Goal: Use online tool/utility: Utilize a website feature to perform a specific function

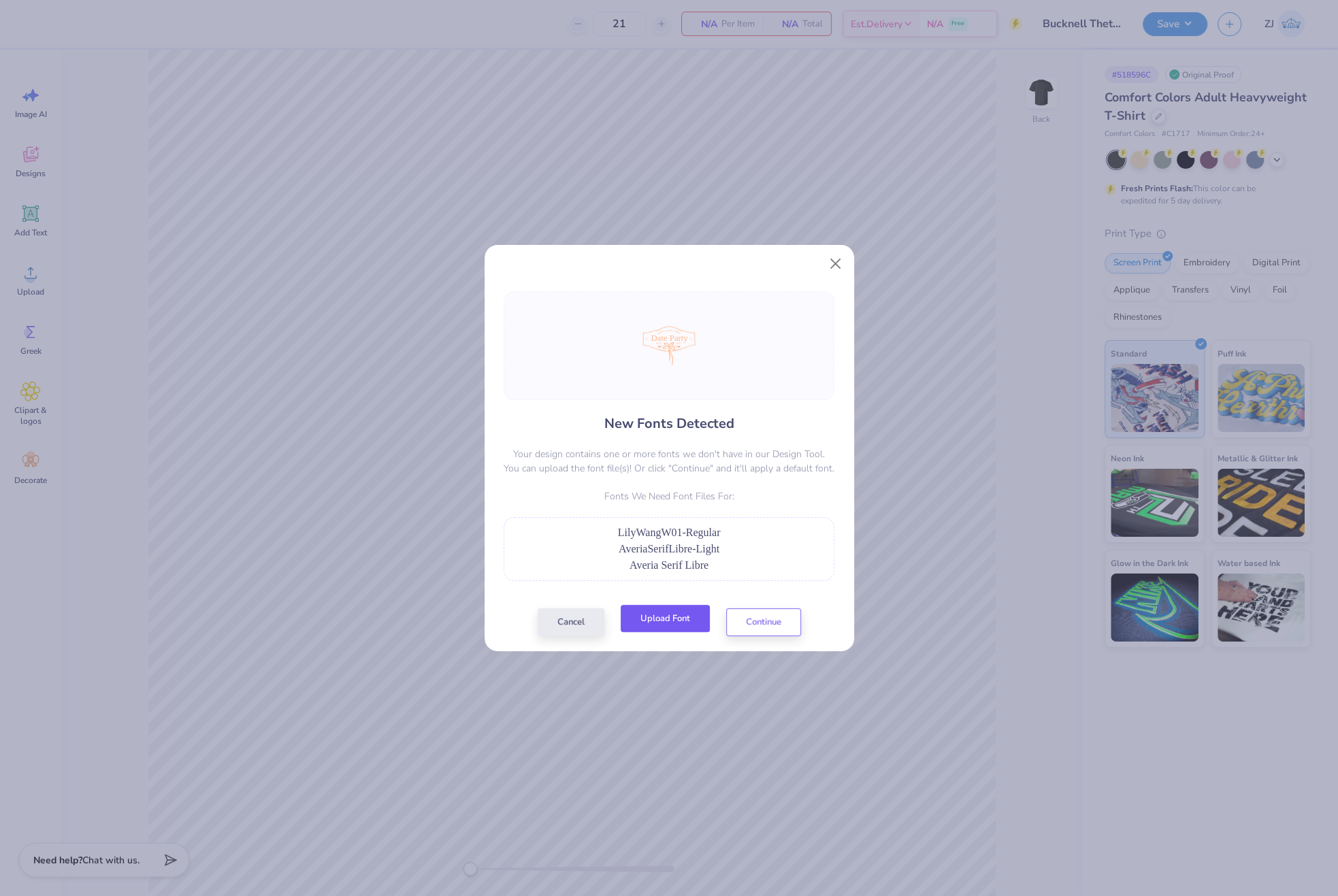
click at [671, 610] on button "Upload Font" at bounding box center [665, 619] width 89 height 28
click at [672, 630] on button "Upload Font" at bounding box center [665, 619] width 89 height 28
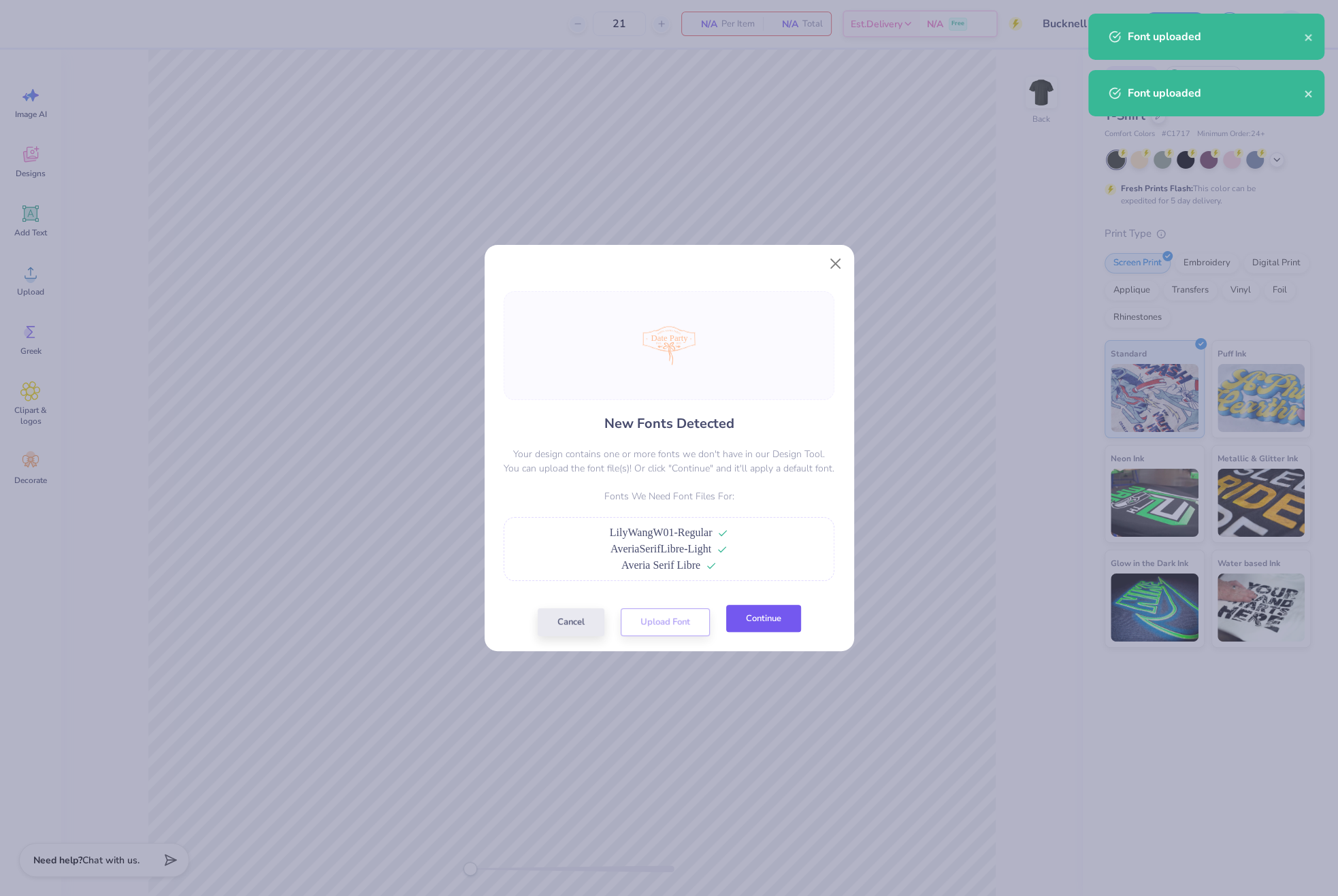
click at [779, 620] on button "Continue" at bounding box center [763, 619] width 75 height 28
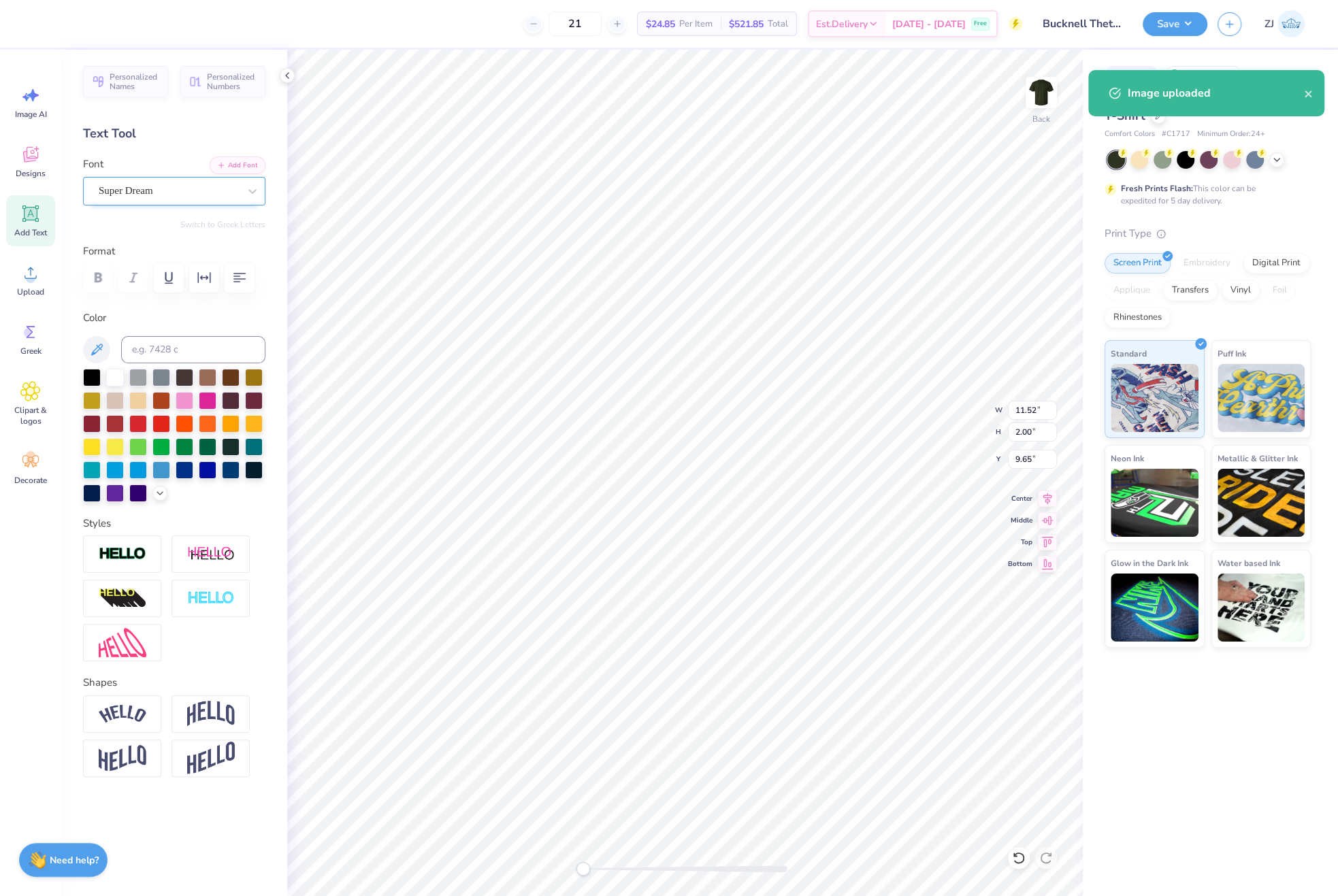
click at [118, 184] on div "Super Dream" at bounding box center [168, 191] width 143 height 21
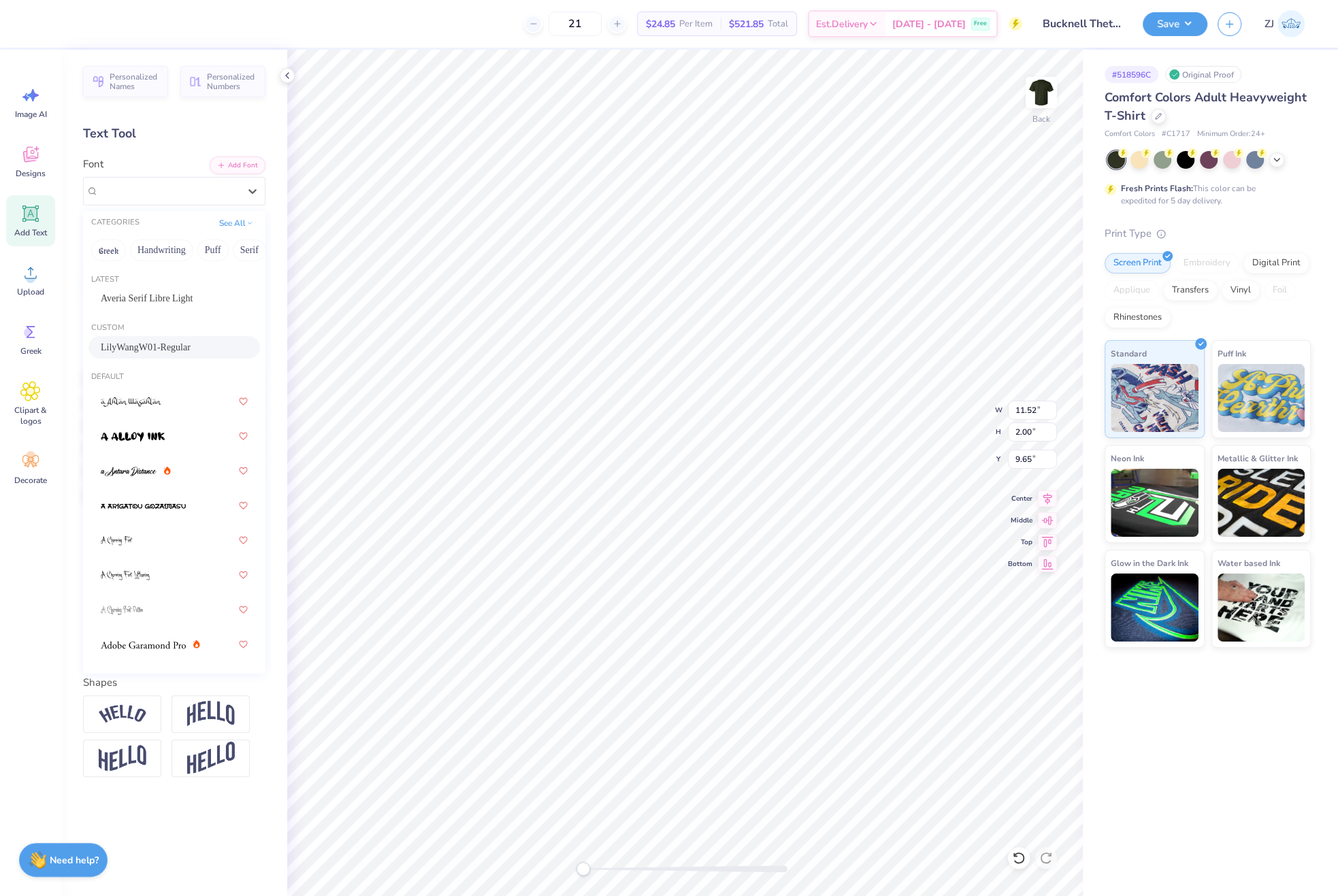
click at [140, 343] on span "LilyWangW01-Regular" at bounding box center [145, 347] width 90 height 14
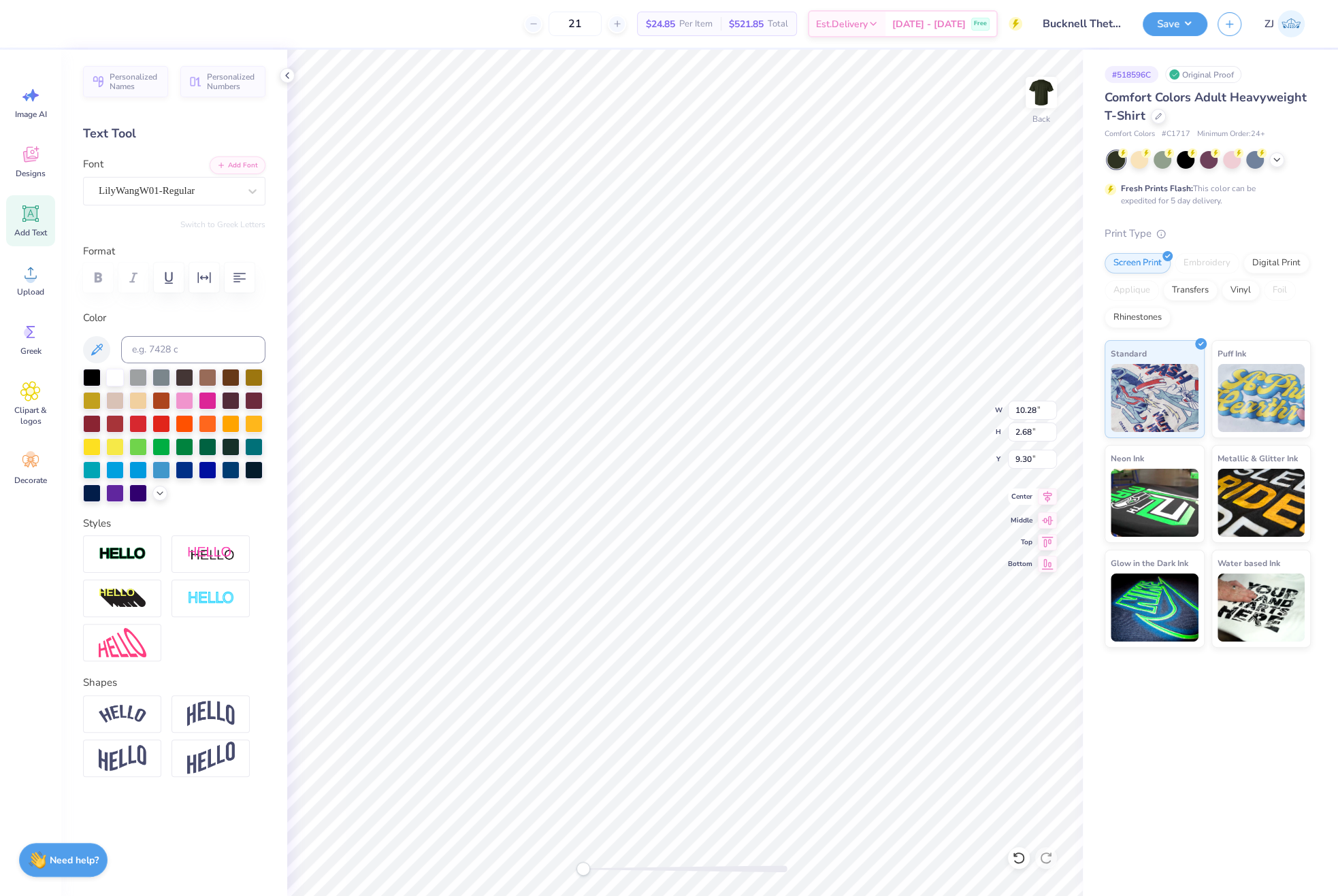
click at [1044, 502] on icon at bounding box center [1047, 496] width 19 height 16
type input "1.40"
type input "0.47"
type input "11.73"
click at [173, 181] on div "Super Dream" at bounding box center [168, 191] width 143 height 21
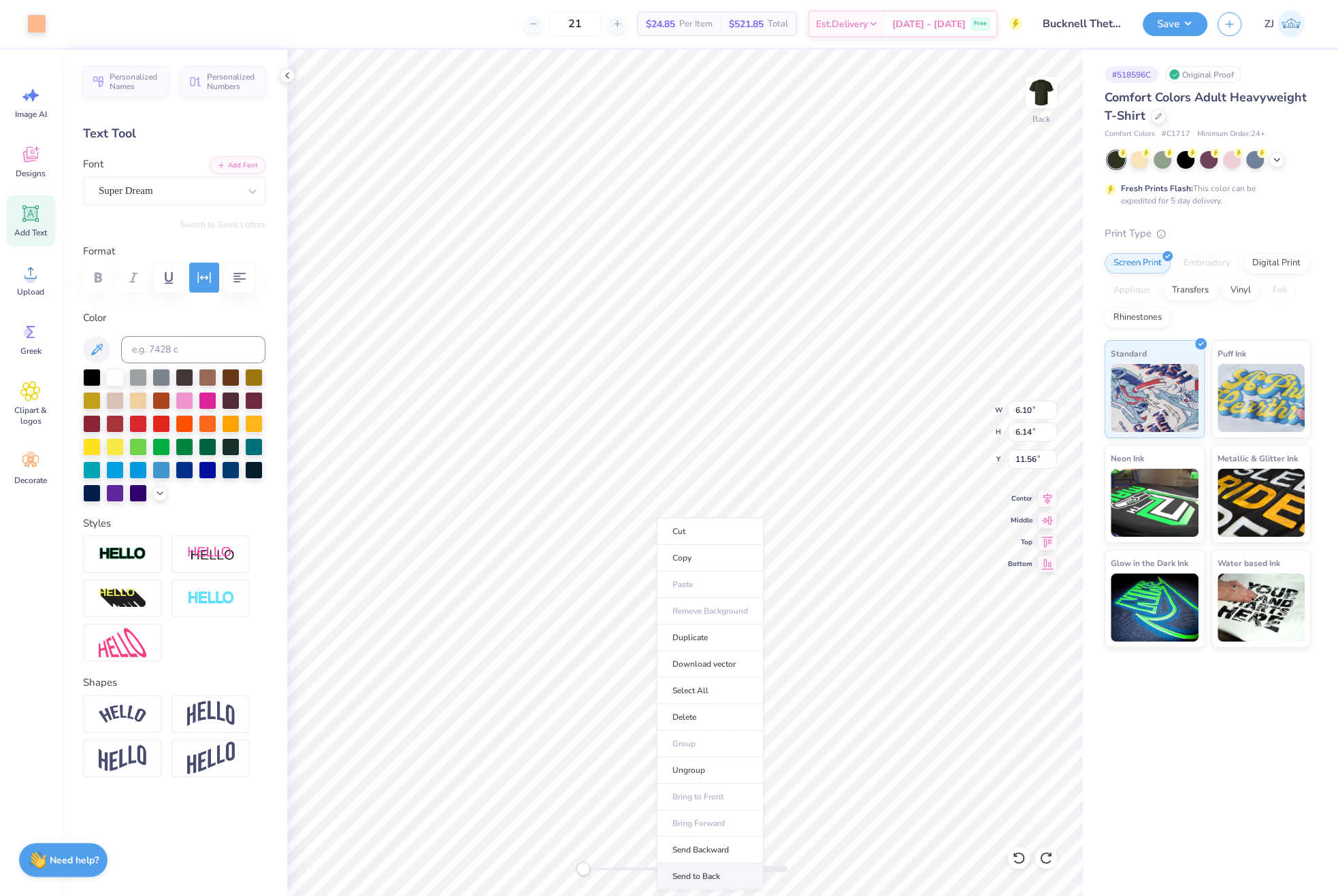
click at [695, 872] on li "Send to Back" at bounding box center [710, 877] width 107 height 27
click at [148, 198] on div "Super Dream" at bounding box center [168, 191] width 143 height 21
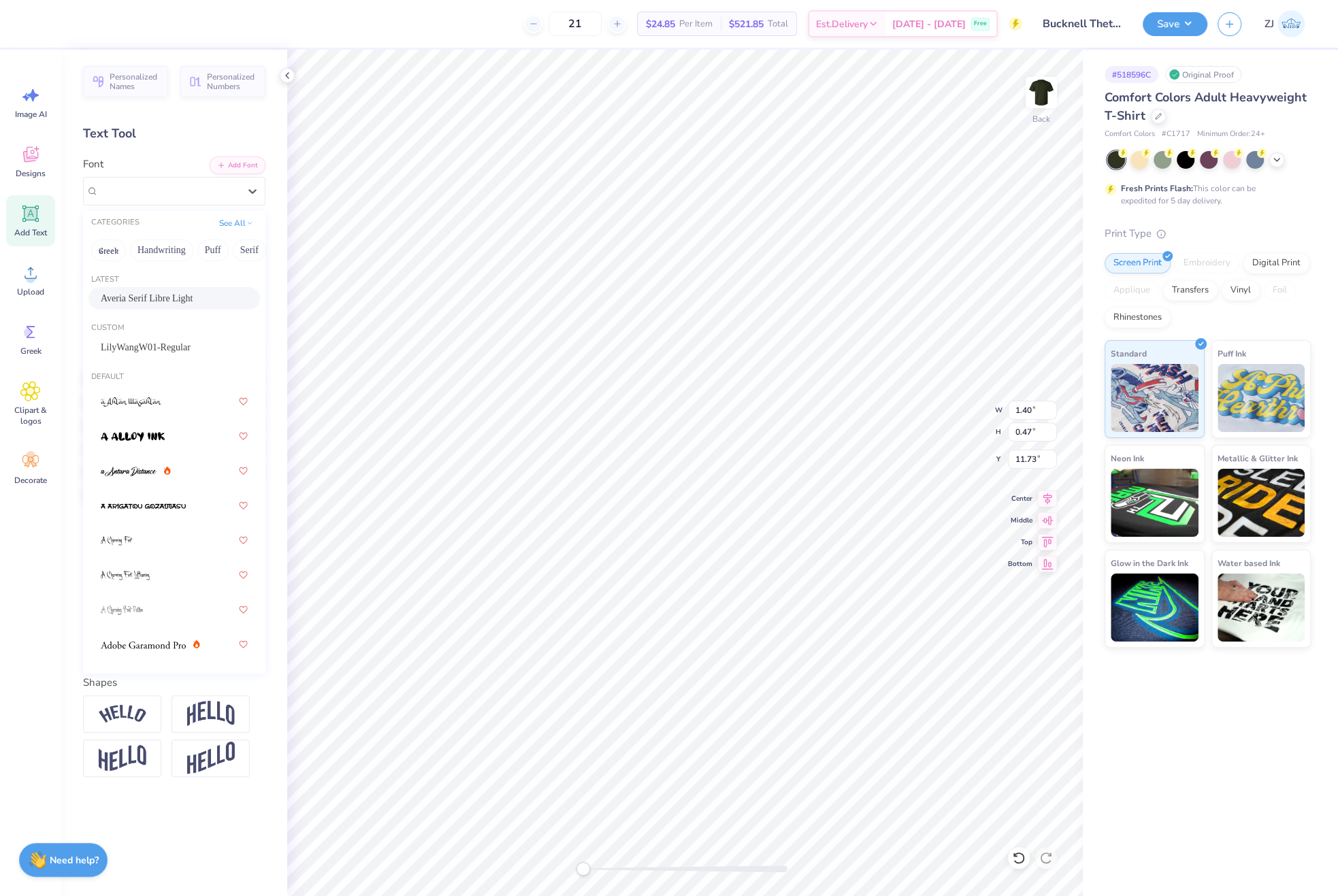
click at [152, 294] on span "Averia Serif Libre Light" at bounding box center [147, 298] width 92 height 14
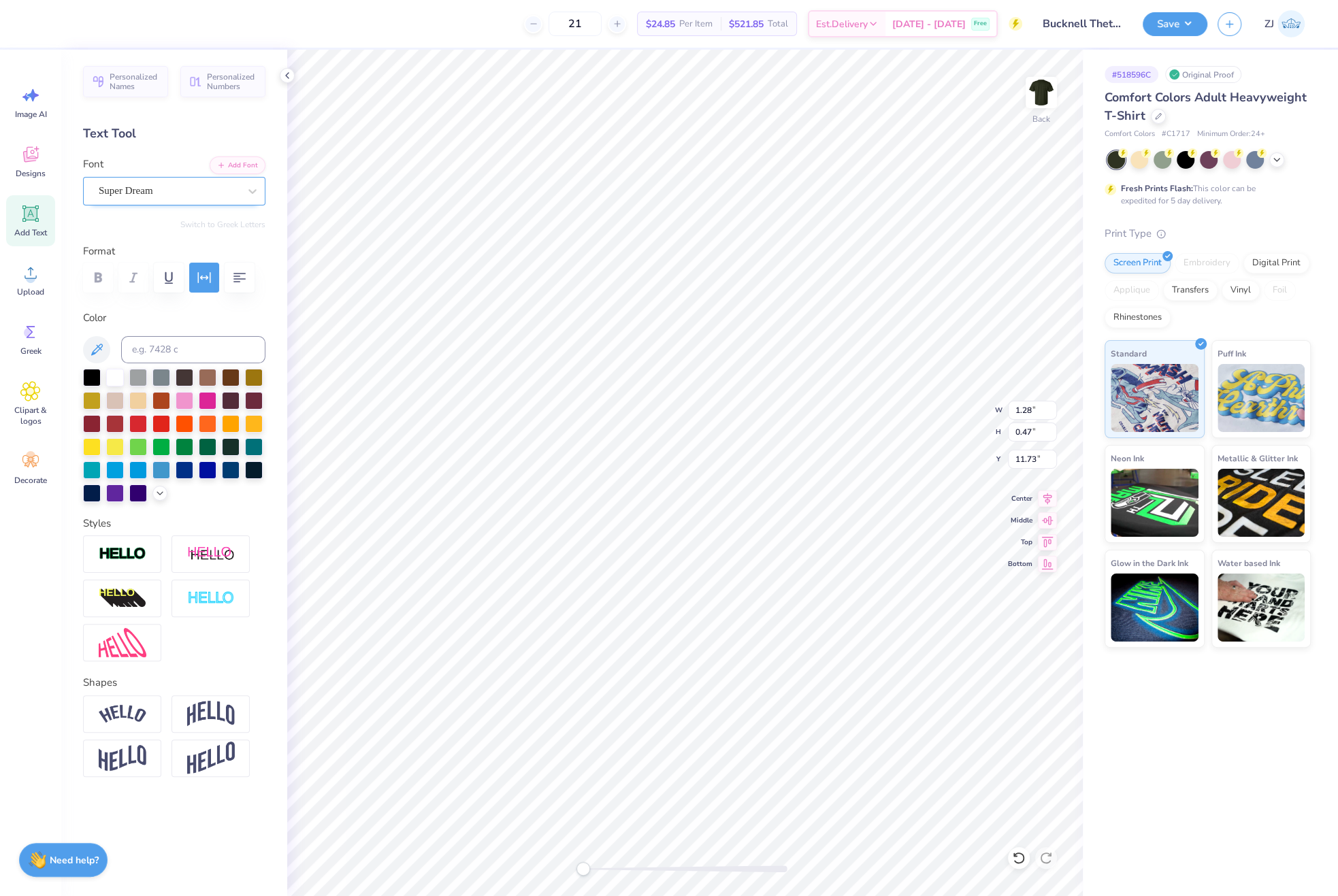
click at [182, 186] on div "Super Dream" at bounding box center [168, 191] width 143 height 21
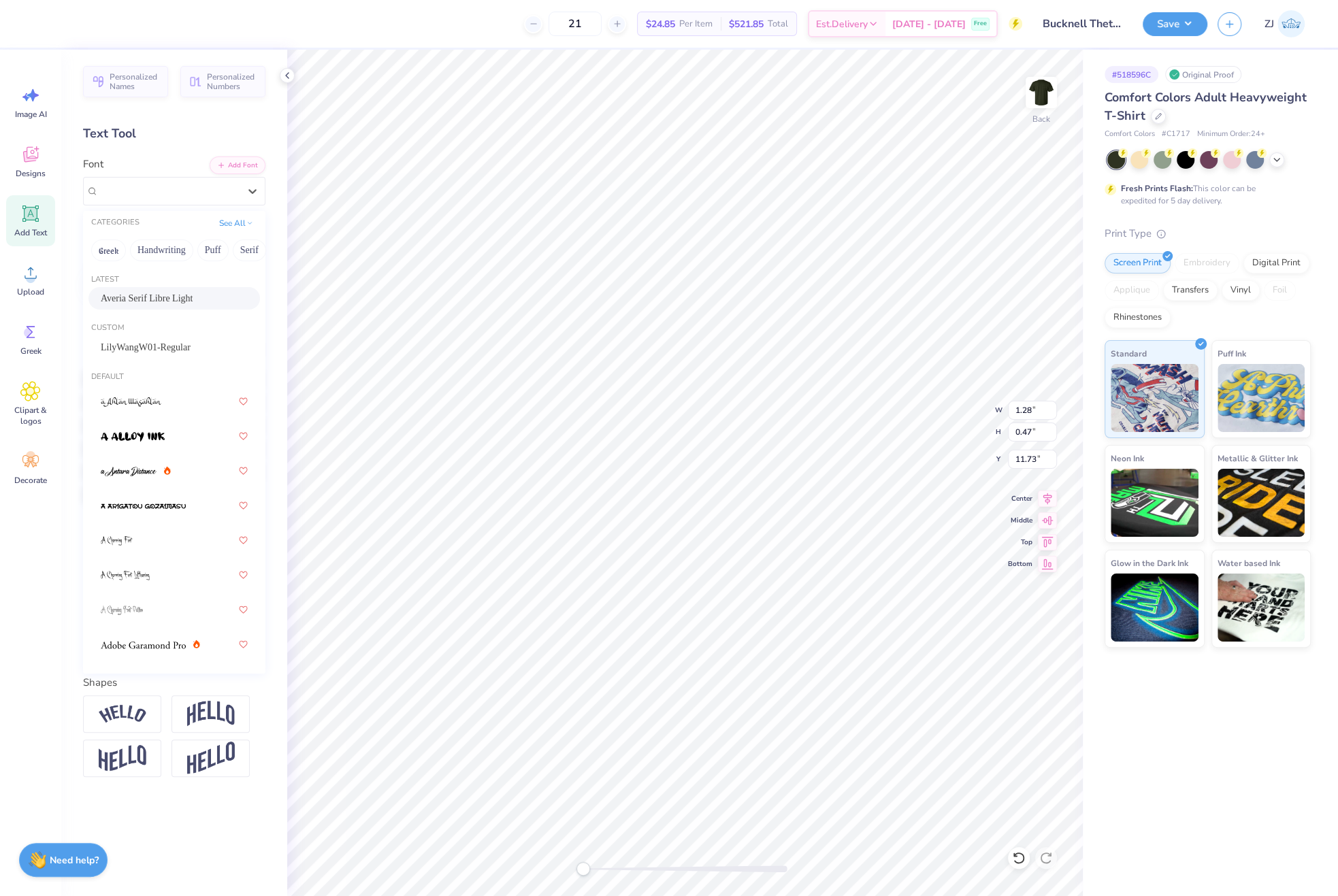
click at [131, 297] on span "Averia Serif Libre Light" at bounding box center [147, 298] width 92 height 14
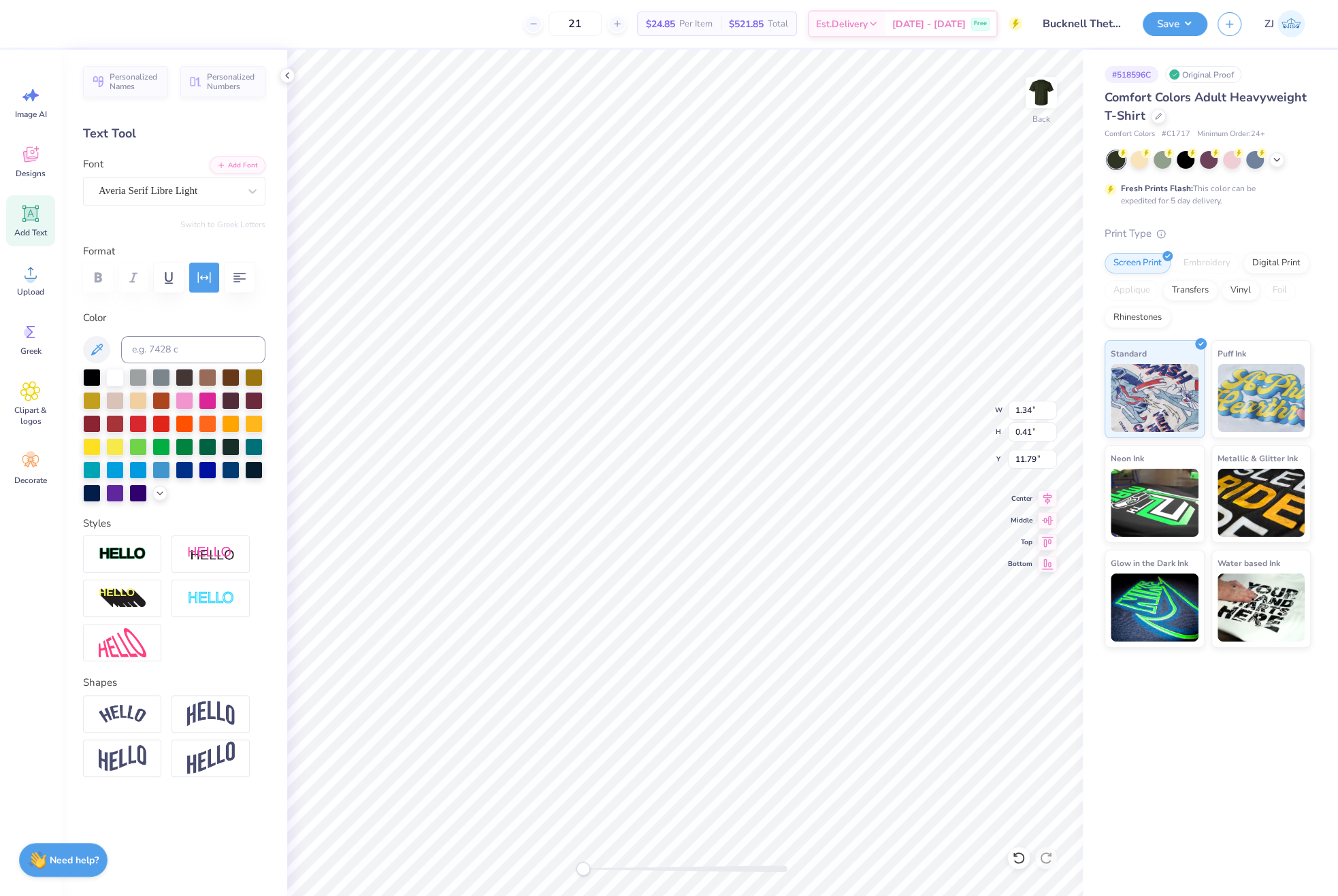
type input "6.95"
type input "0.43"
type input "11.78"
click at [1049, 494] on icon at bounding box center [1048, 496] width 9 height 12
type input "1.34"
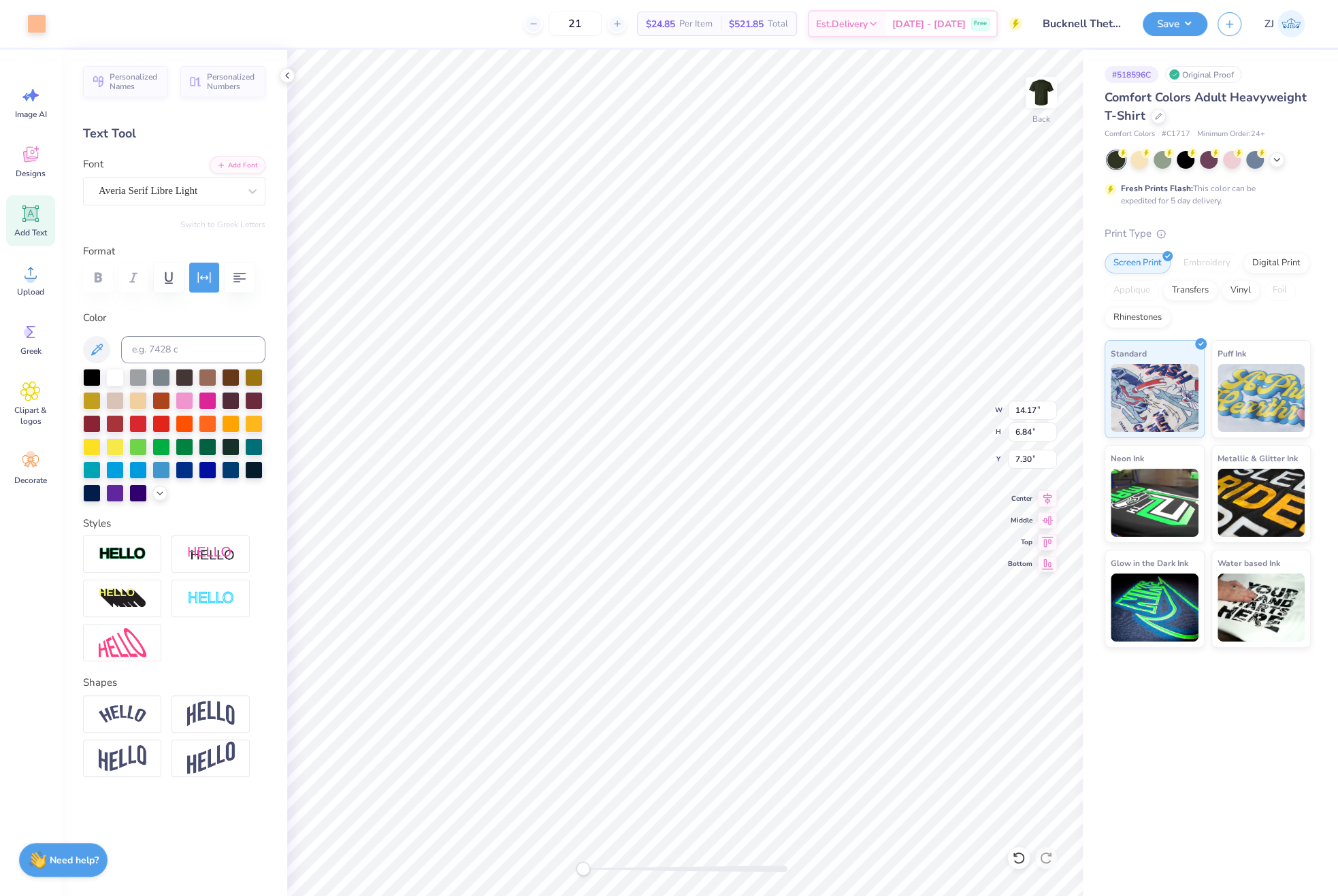
type input "0.41"
type input "11.79"
type input "6.95"
type input "0.43"
type input "11.78"
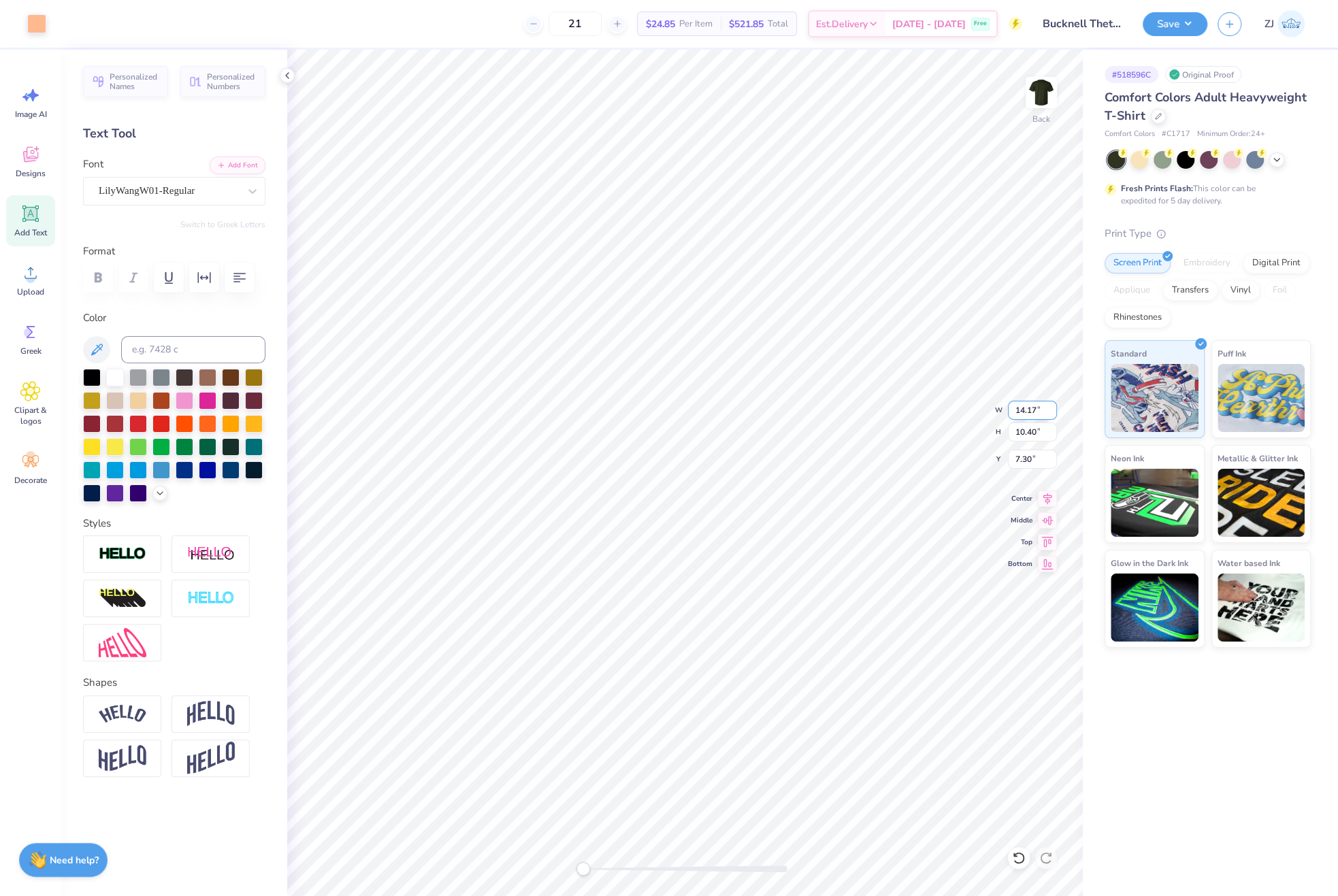
click at [1020, 413] on input "14.17" at bounding box center [1032, 411] width 49 height 19
type input "12.00"
type input "8.81"
click at [1028, 459] on input "8.10" at bounding box center [1032, 459] width 49 height 19
type input "3.00"
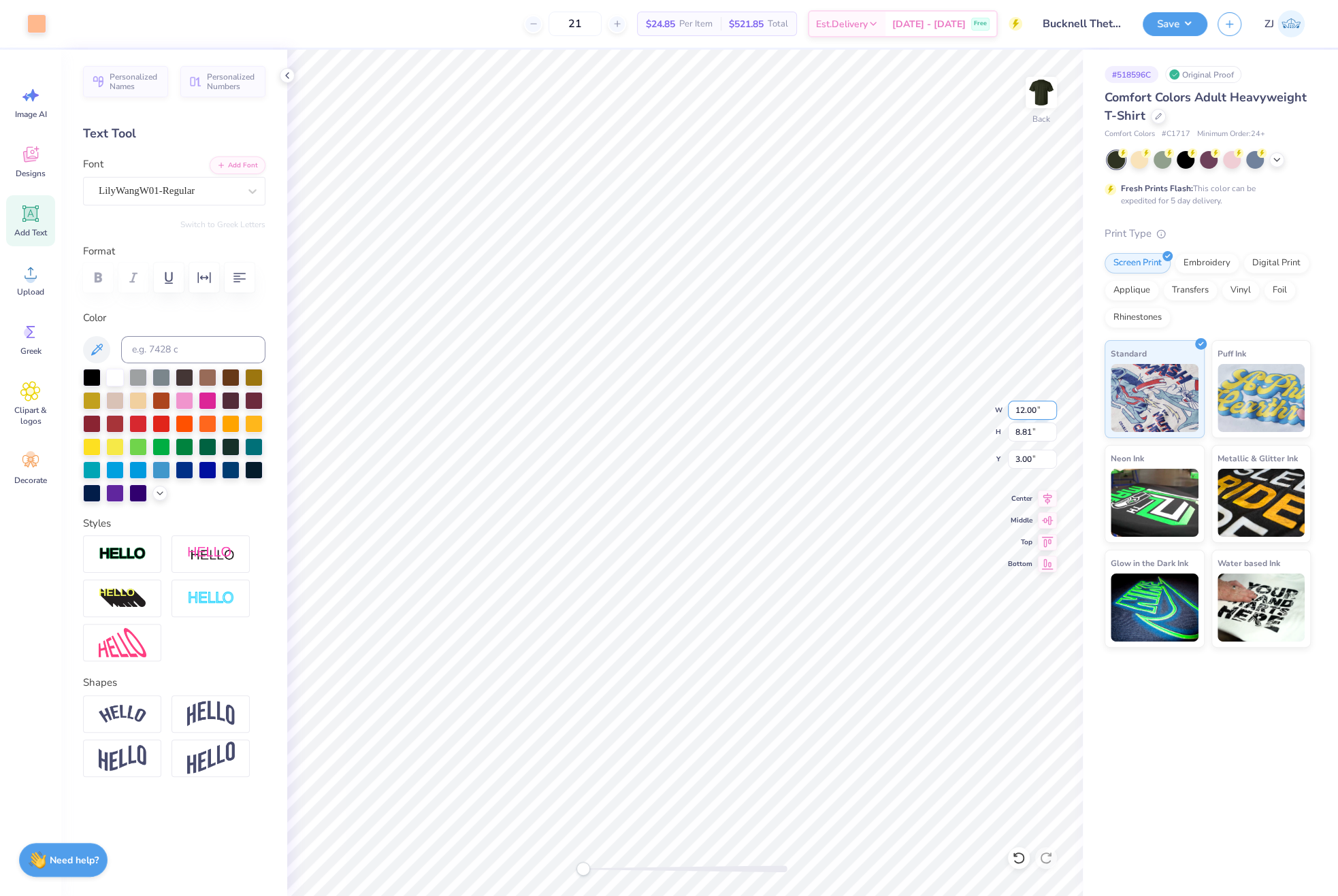
click at [1025, 408] on input "12.00" at bounding box center [1032, 411] width 49 height 19
type input "11.00"
type input "8.07"
type input "3.37"
click at [1041, 417] on input "11.00" at bounding box center [1032, 411] width 49 height 19
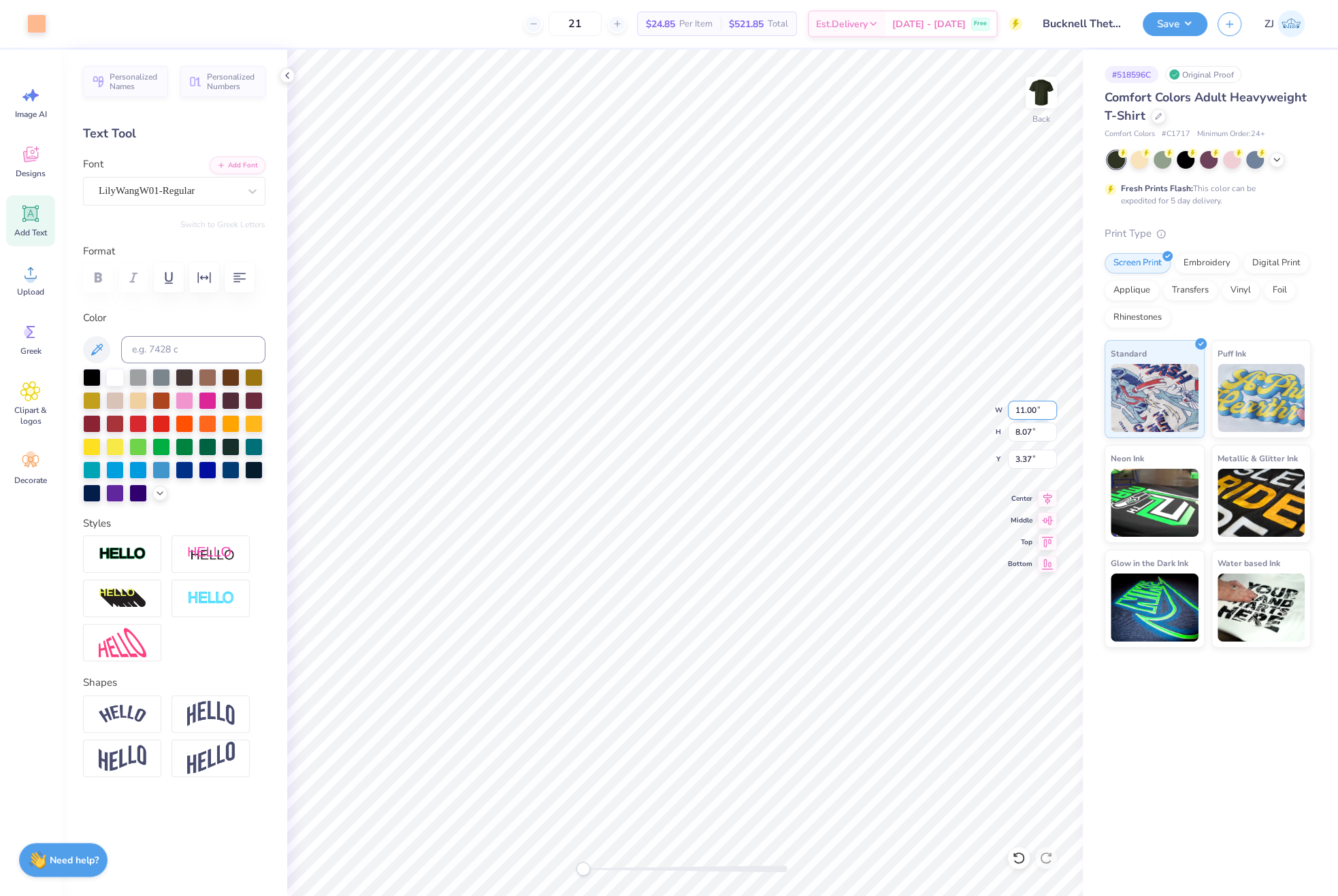
click at [1035, 414] on input "11.00" at bounding box center [1032, 411] width 49 height 19
type input "10.00"
type input "7.34"
click at [1026, 466] on input "3.73" at bounding box center [1032, 459] width 49 height 19
type input "3.00"
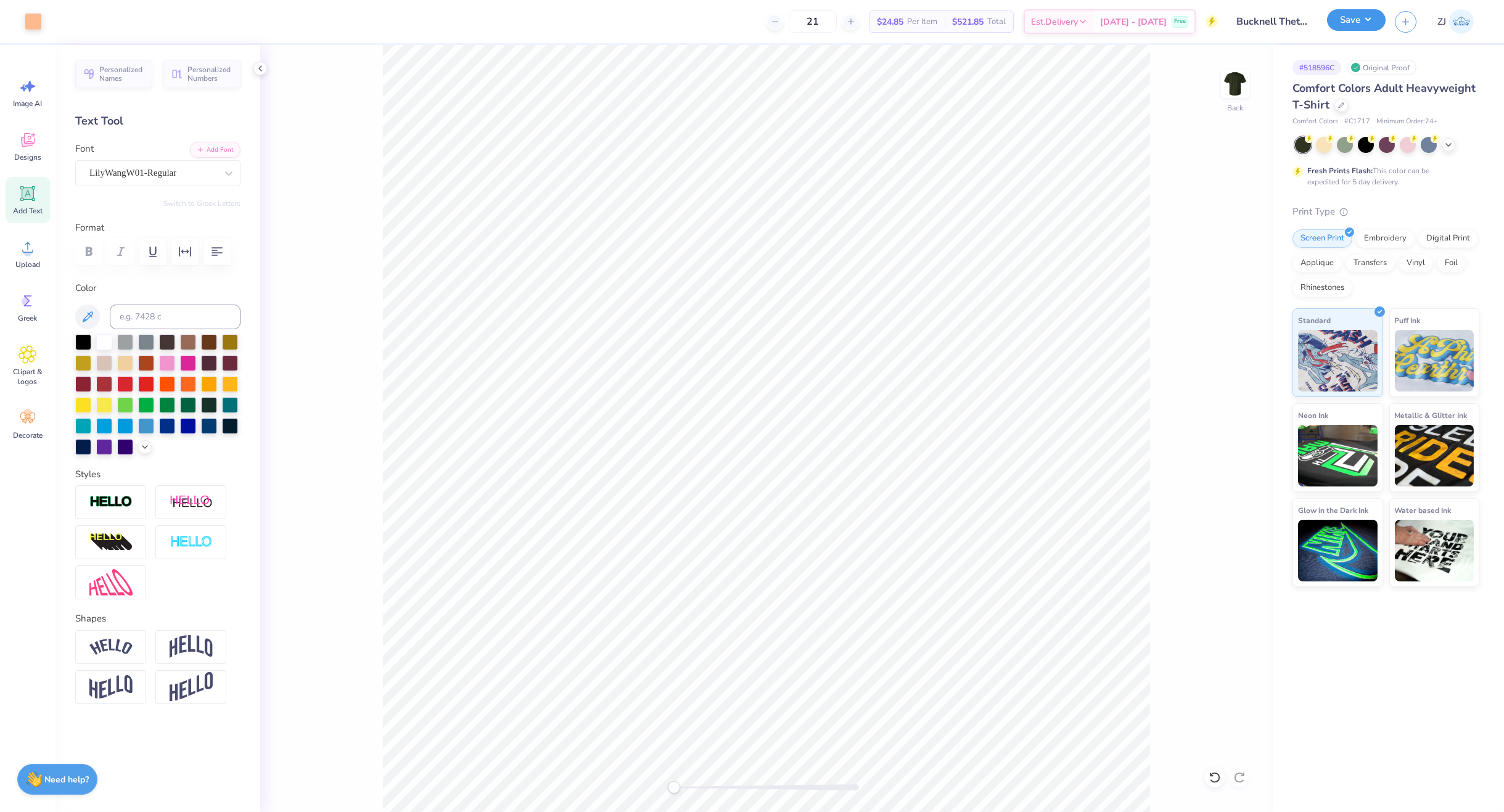
click at [1212, 23] on button "Save" at bounding box center [1356, 20] width 58 height 21
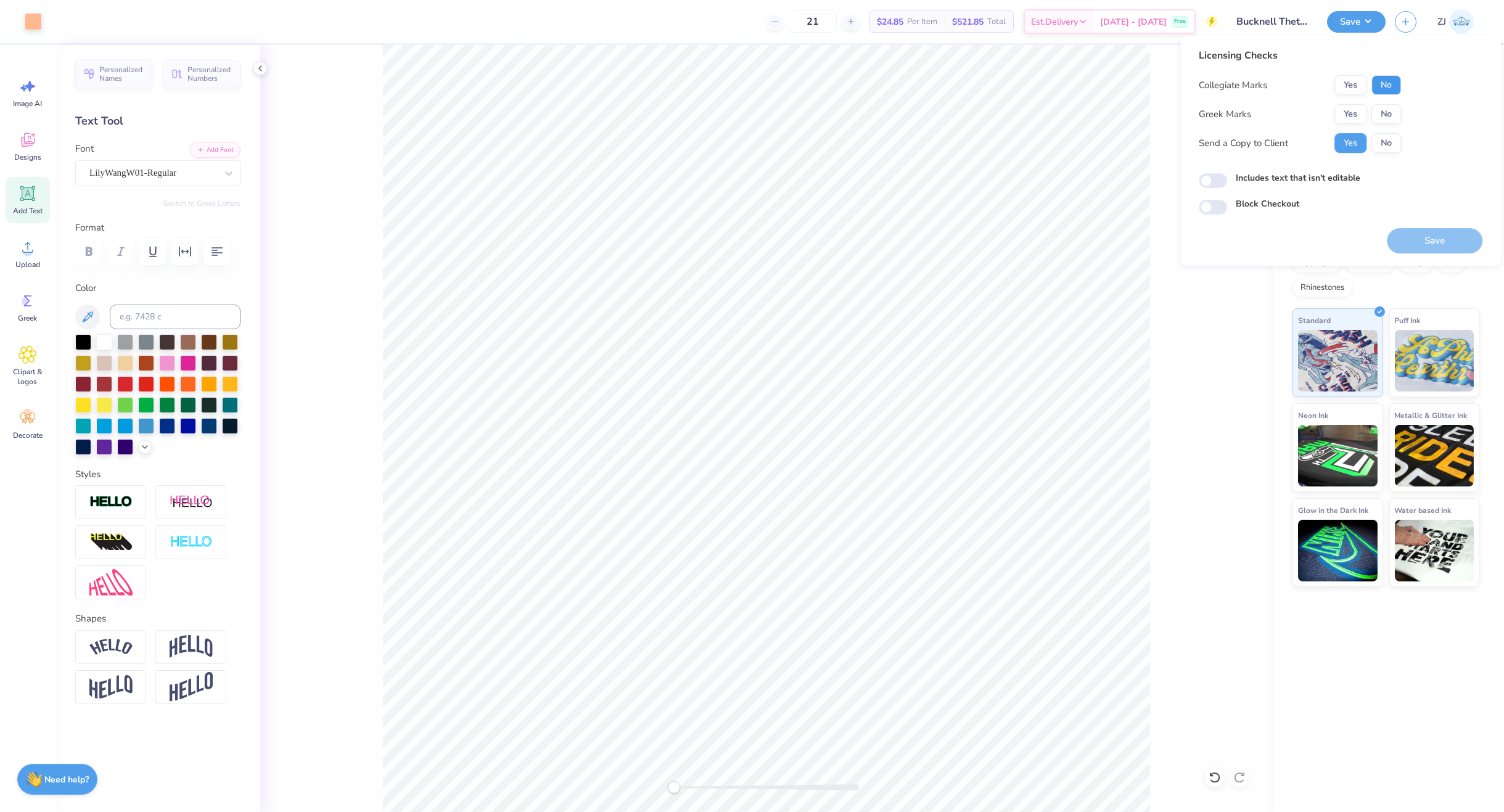
click at [1212, 75] on button "No" at bounding box center [1386, 84] width 30 height 19
click at [1212, 80] on button "No" at bounding box center [1386, 84] width 30 height 19
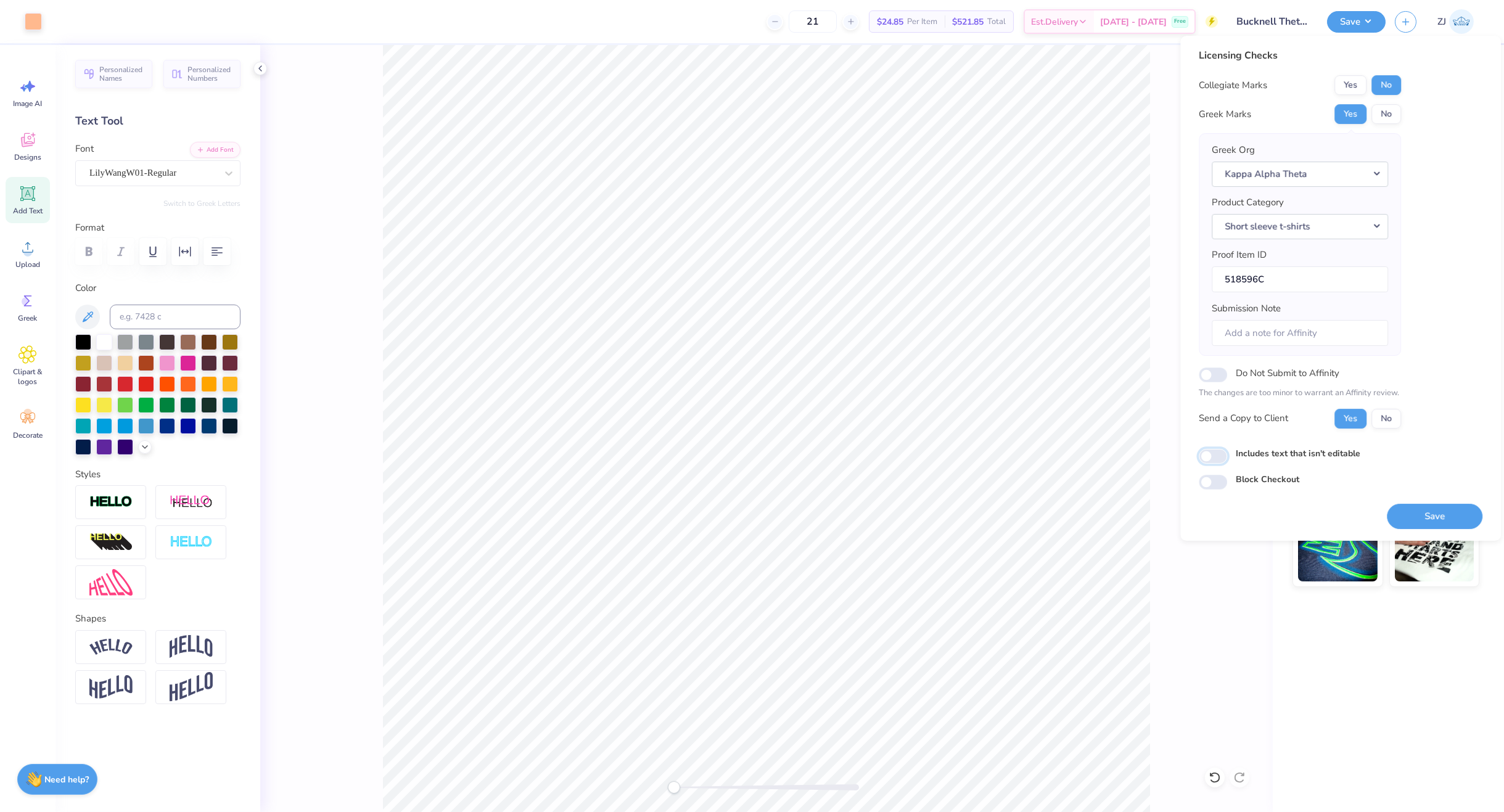
click at [1206, 459] on input "Includes text that isn't editable" at bounding box center [1213, 456] width 28 height 15
checkbox input "true"
click at [1212, 522] on button "Save" at bounding box center [1434, 516] width 96 height 25
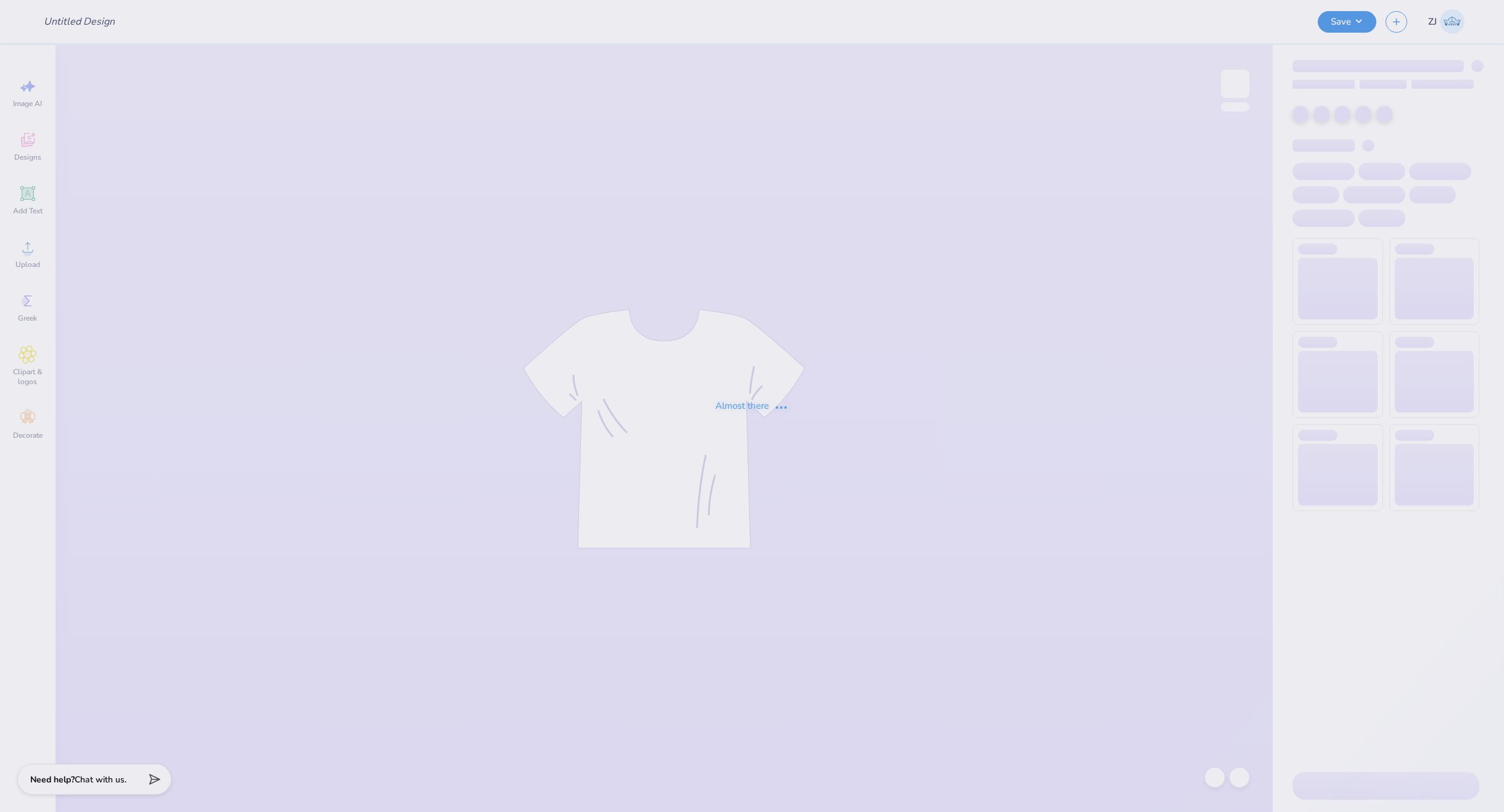
type input "Bucknell ADPi Fall Date Party 2025"
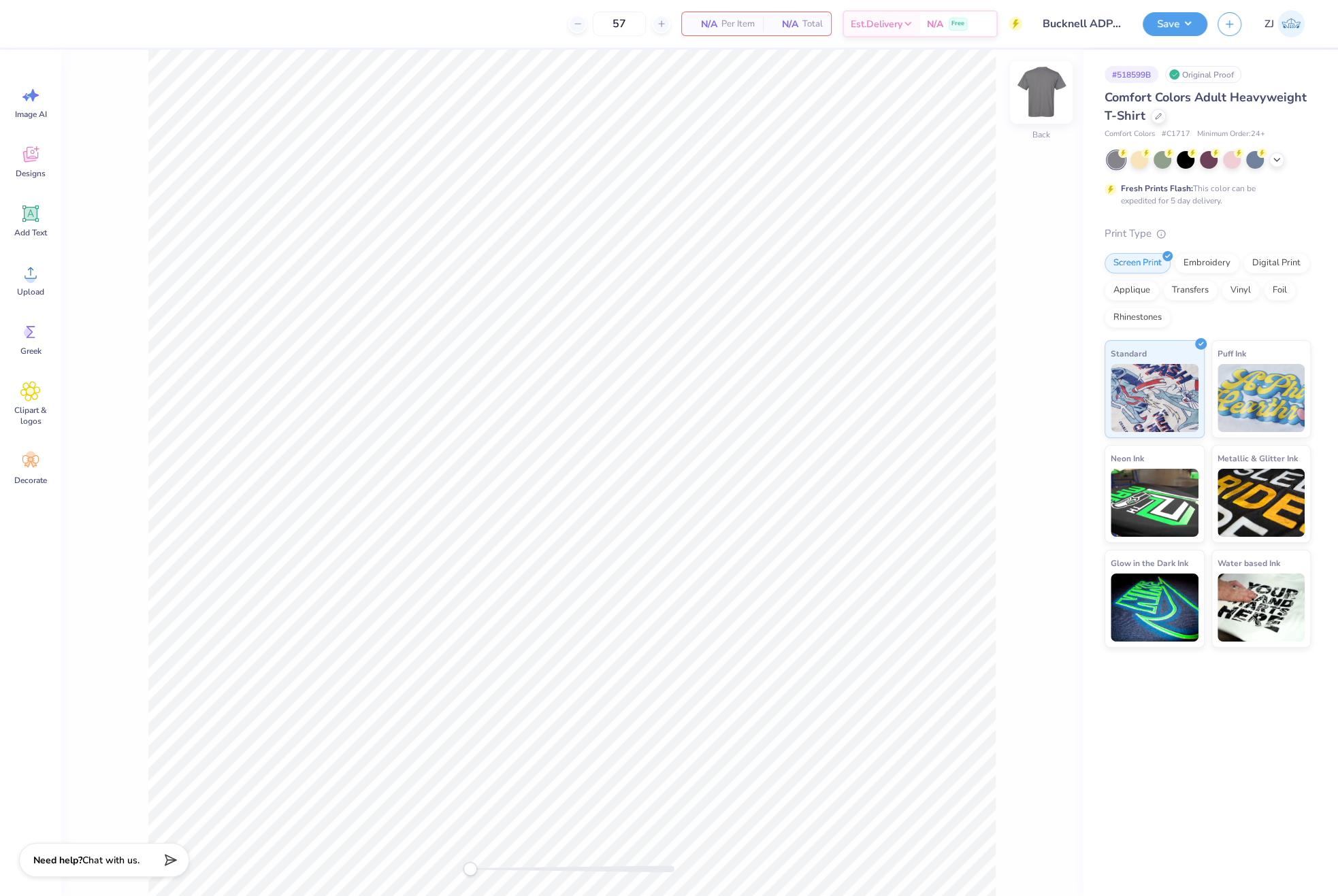
click at [1029, 90] on img at bounding box center [1041, 92] width 55 height 55
